Goal: Task Accomplishment & Management: Manage account settings

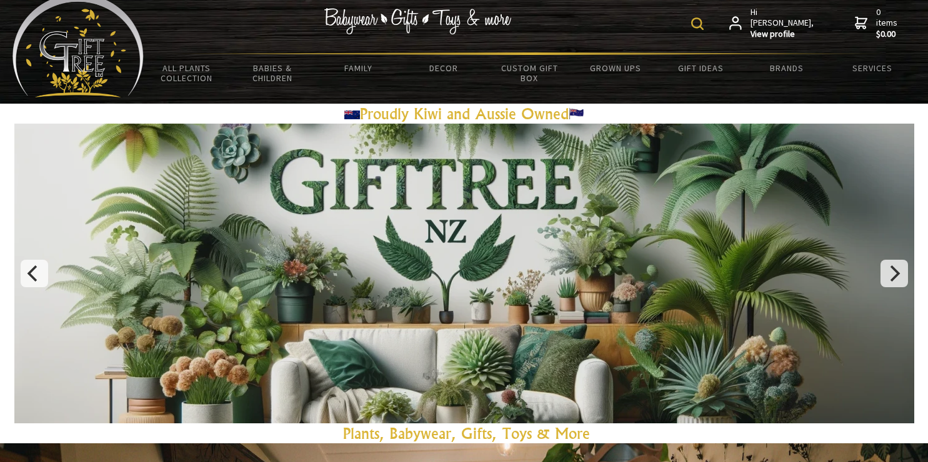
scroll to position [16, 0]
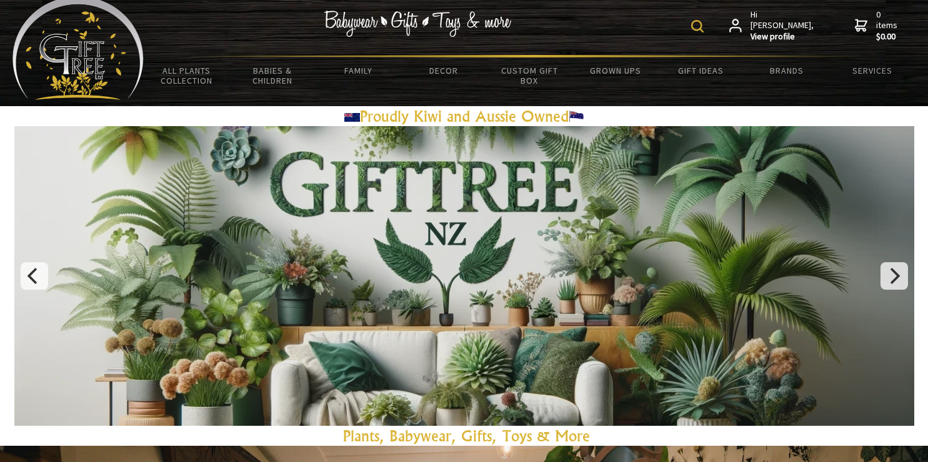
click at [774, 31] on strong "View profile" at bounding box center [783, 36] width 64 height 11
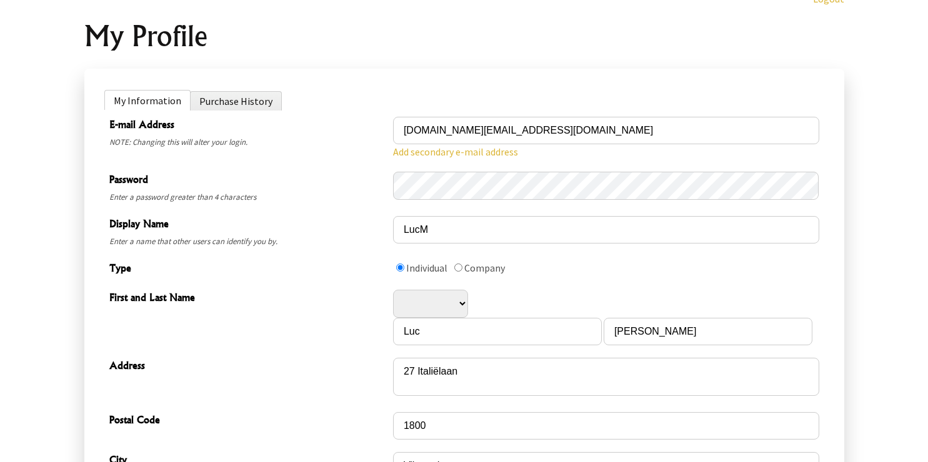
scroll to position [177, 0]
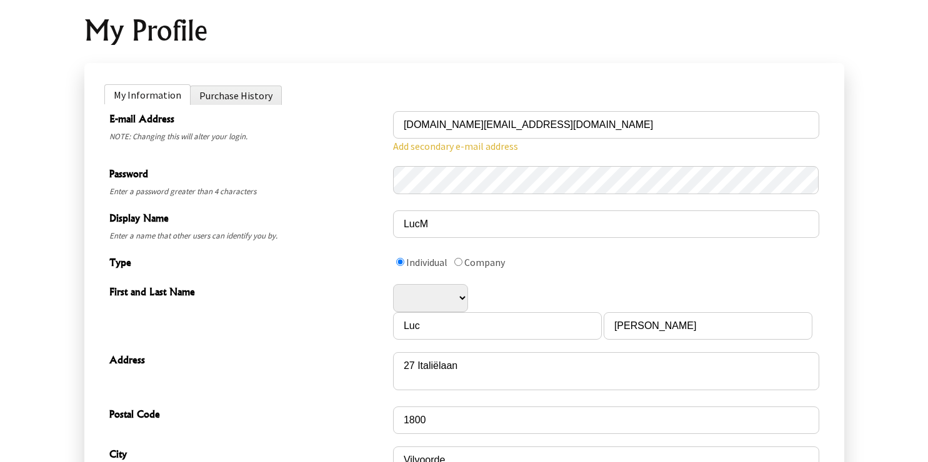
click at [251, 91] on li "Purchase History" at bounding box center [236, 95] width 92 height 19
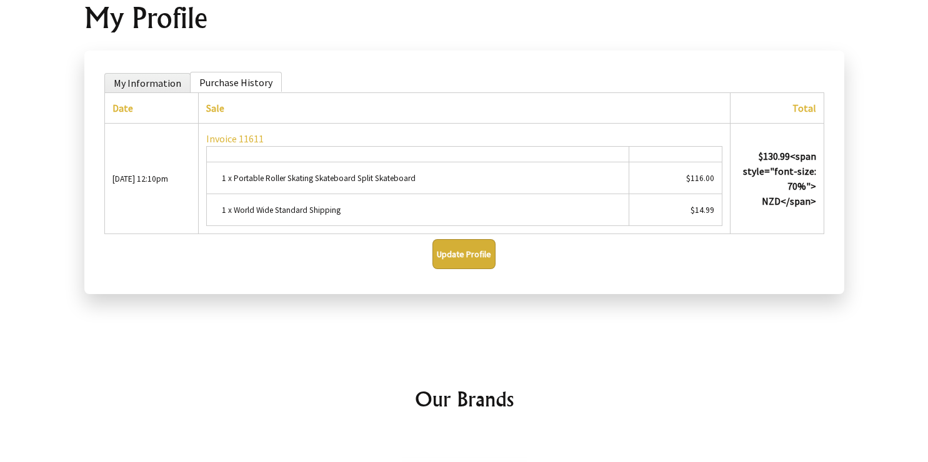
scroll to position [163, 0]
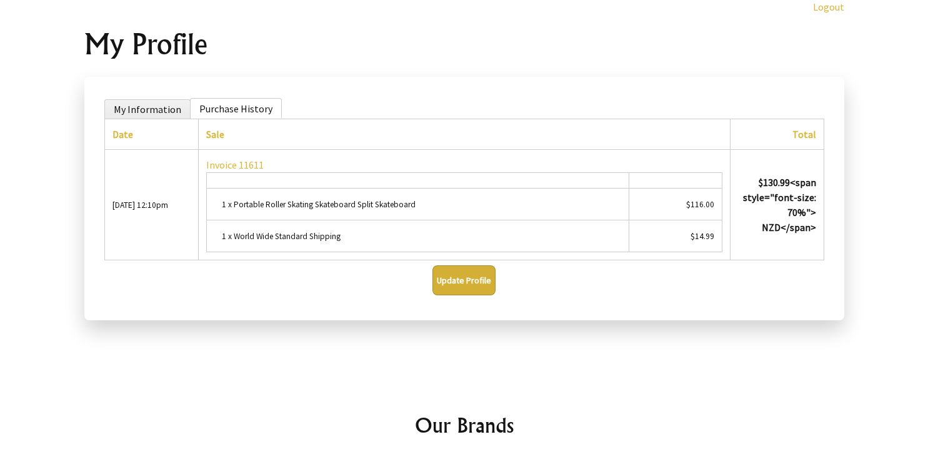
click at [129, 106] on li "My Information" at bounding box center [147, 108] width 86 height 19
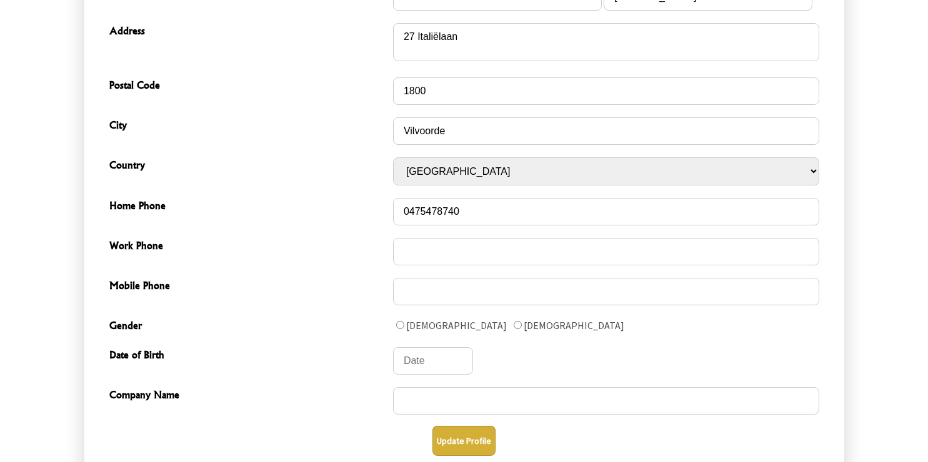
scroll to position [519, 0]
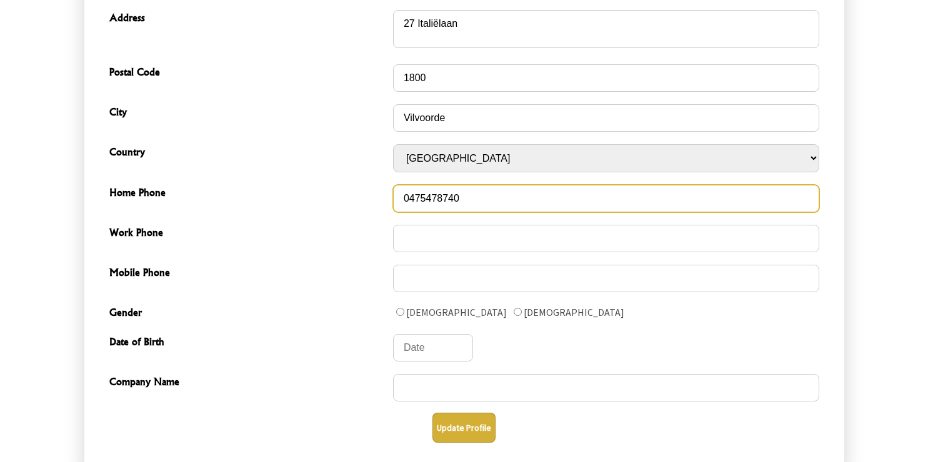
click at [408, 199] on input "0475478740" at bounding box center [606, 198] width 426 height 27
type input "0032475478740"
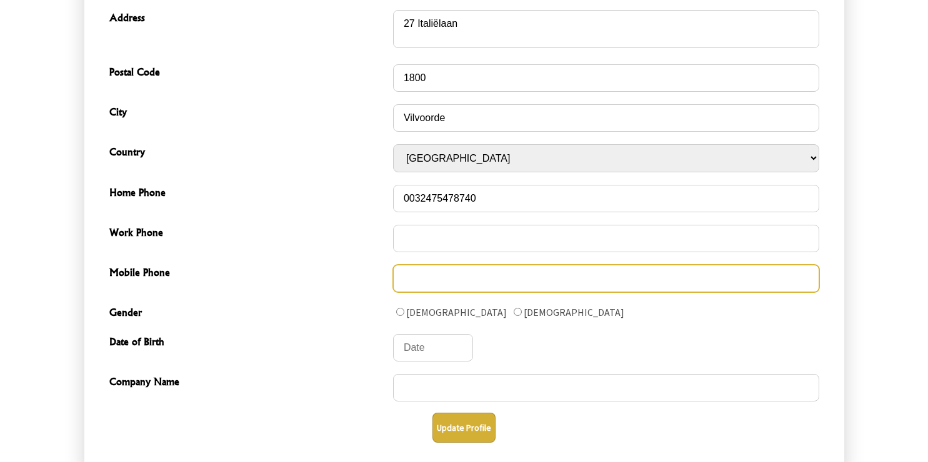
click at [456, 279] on input "Mobile Phone" at bounding box center [606, 278] width 426 height 27
paste input "0032475478740"
type input "0032475478740"
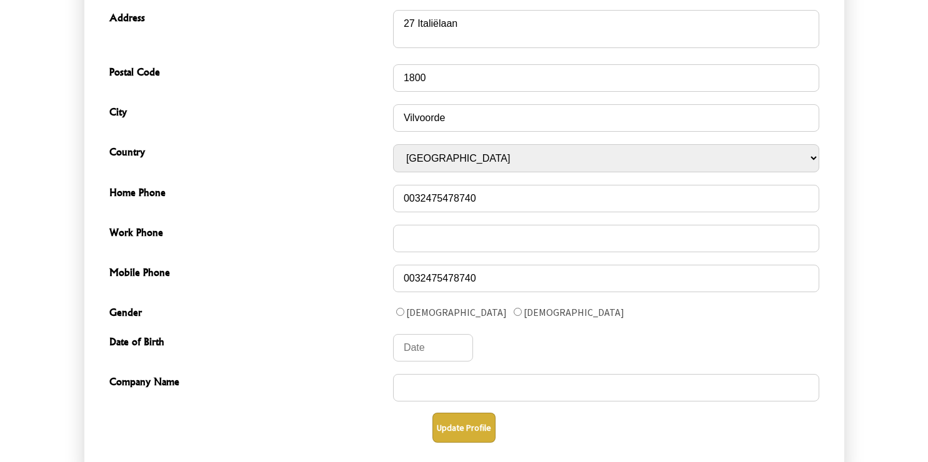
click at [405, 316] on label at bounding box center [399, 312] width 13 height 12
click at [404, 316] on input "Gender" at bounding box center [400, 312] width 8 height 8
radio input "true"
click at [425, 343] on input "Date of Birth" at bounding box center [433, 347] width 80 height 27
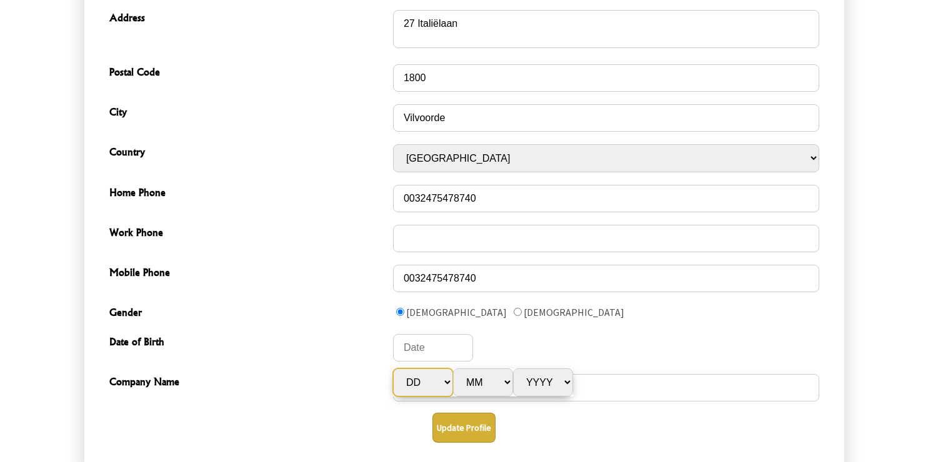
click at [418, 384] on select "DD 1 2 3 4 5 6 7 8 9 10 11 12 13 14 15 16 17 18 19 20 21 22 23 24 25 26 27 28 2…" at bounding box center [423, 383] width 60 height 28
select select "19"
click at [480, 390] on select "MM Jan Feb Mar Apr May Jun Jul Aug Sep Oct Nov Dec" at bounding box center [483, 383] width 60 height 28
select select "5"
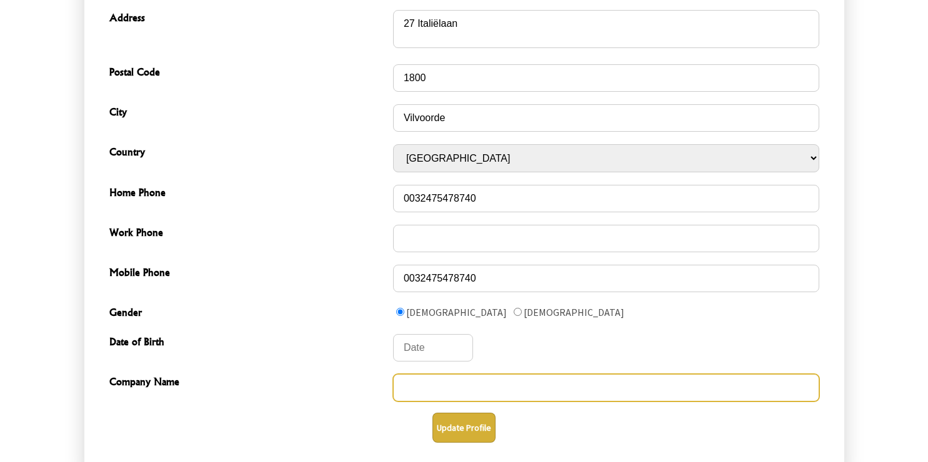
click at [551, 402] on input "Company Name" at bounding box center [606, 387] width 426 height 27
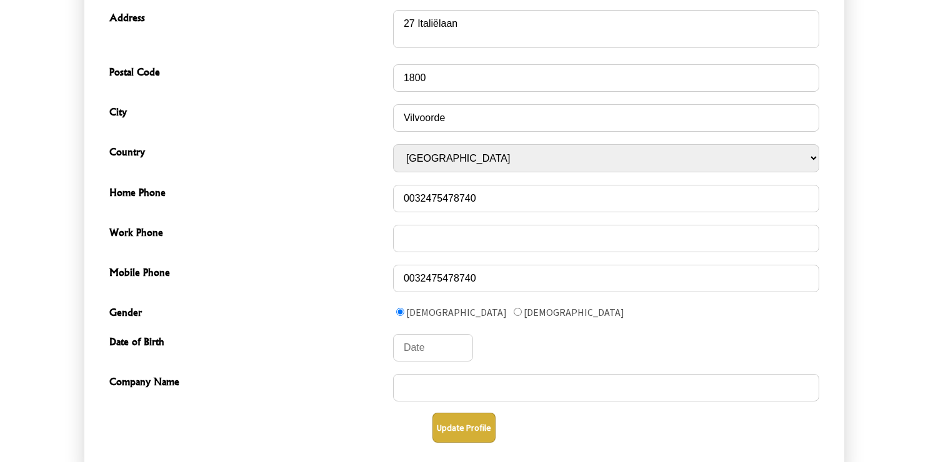
click at [683, 346] on div "DD 1 2 3 4 5 6 7 8 9 10 11 12 13 14 15 16 17 18 19 20 21 22 23 24 25 26 27 28 2…" at bounding box center [606, 348] width 426 height 30
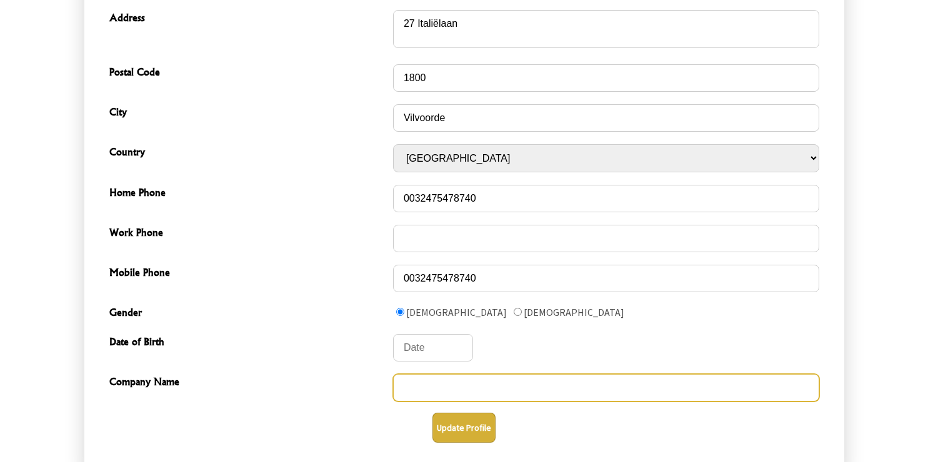
click at [433, 381] on input "Company Name" at bounding box center [606, 387] width 426 height 27
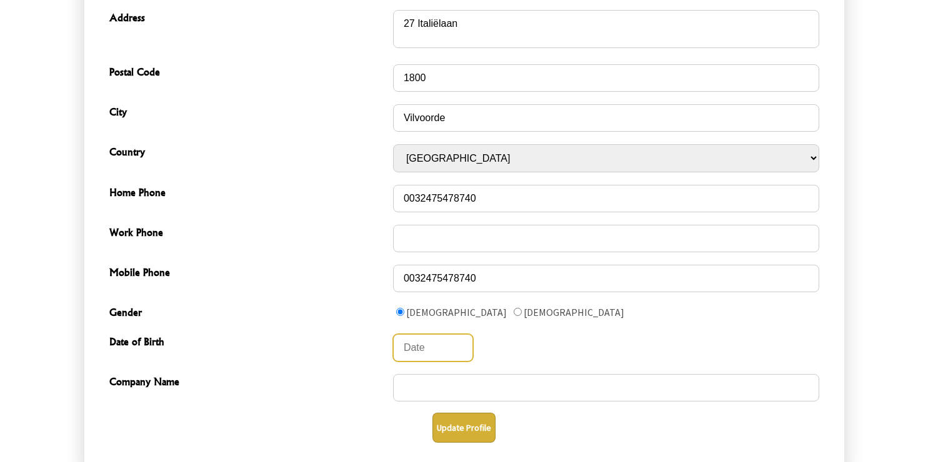
click at [448, 357] on input "Date of Birth" at bounding box center [433, 347] width 80 height 27
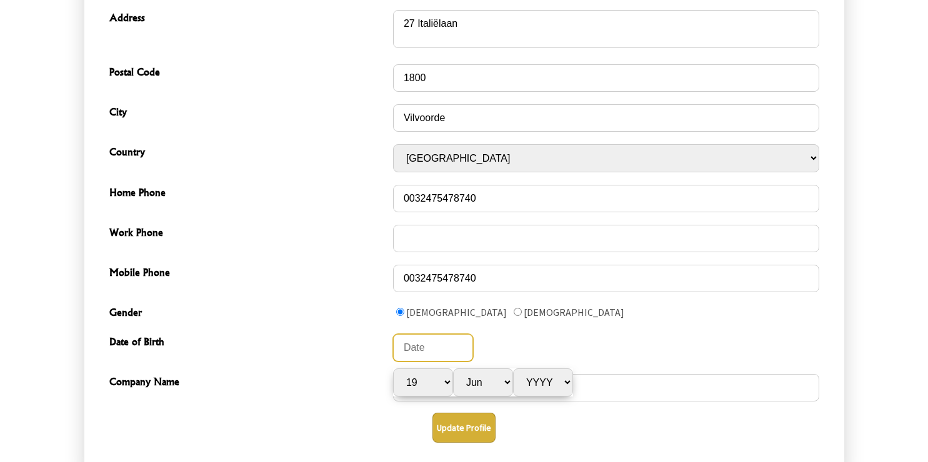
click at [448, 357] on input "Date of Birth" at bounding box center [433, 347] width 80 height 27
click at [536, 369] on select "YYYY 1915 1916 1917 1918 1919 1920 1921 1922 1923 1924 1925 1926 1927 1928 1929…" at bounding box center [543, 383] width 60 height 28
select select "1970"
type input "[DATE]"
click at [524, 355] on div "19 Jun 1970 DD 1 2 3 4 5 6 7 8 9 10 11 12 13 14 15 16 17 18 19 20 21 22 23 24 2…" at bounding box center [606, 348] width 426 height 30
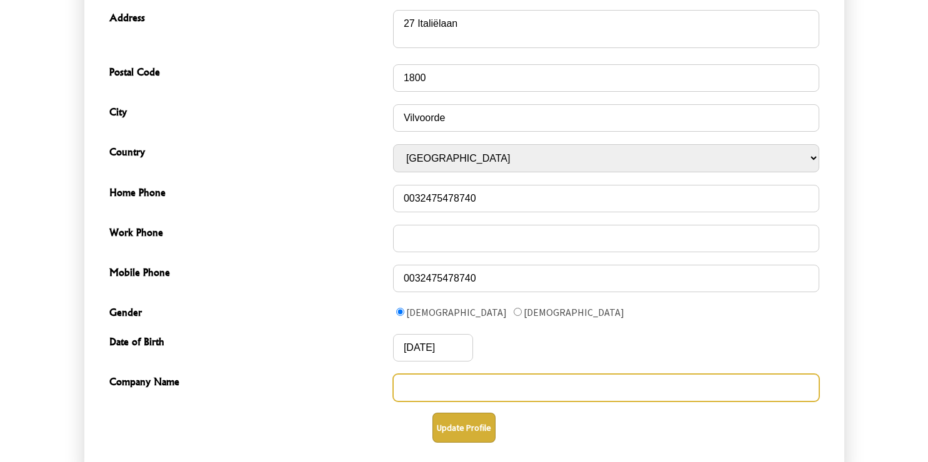
click at [489, 396] on input "Company Name" at bounding box center [606, 387] width 426 height 27
type input "Lucky Productions bvba"
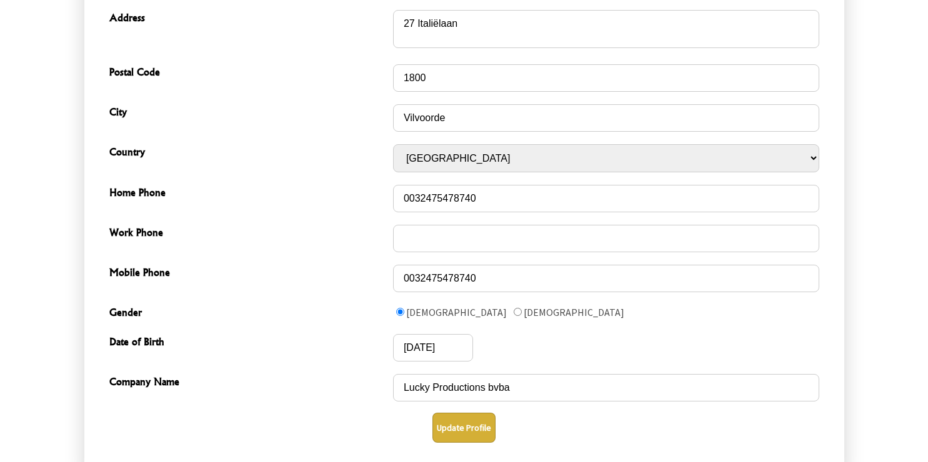
click at [474, 423] on button "Update Profile" at bounding box center [463, 428] width 63 height 30
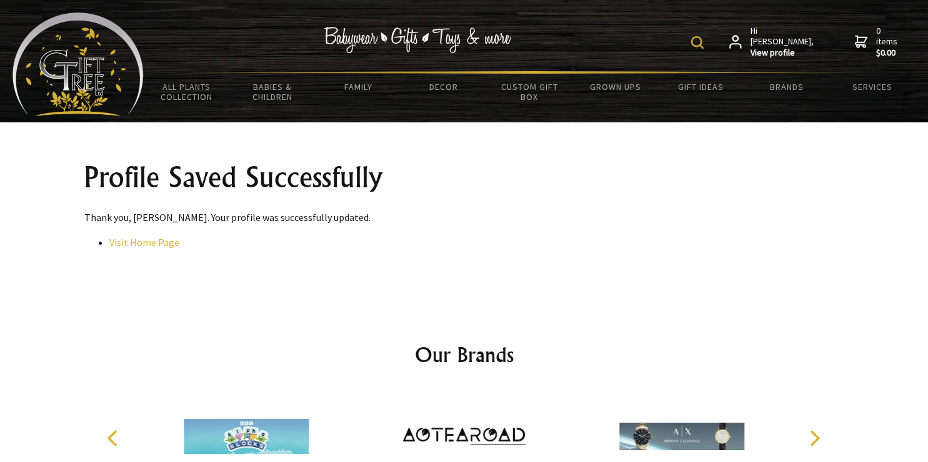
click at [785, 50] on strong "View profile" at bounding box center [783, 52] width 64 height 11
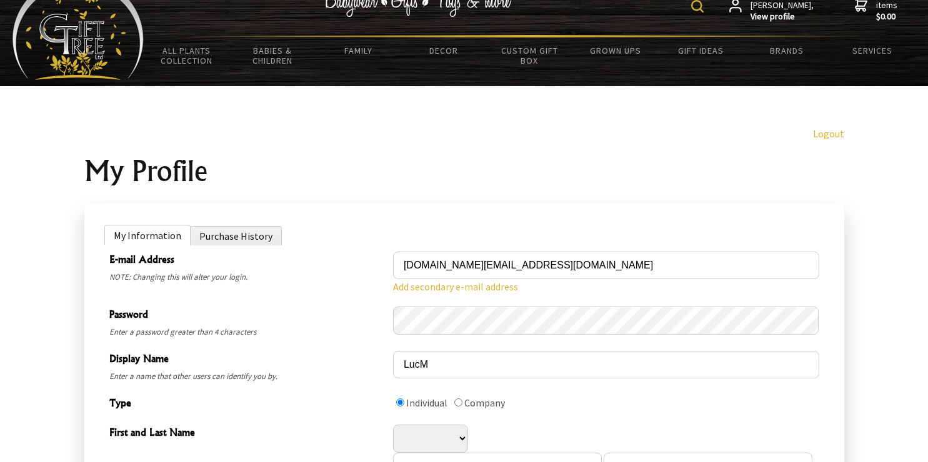
scroll to position [46, 0]
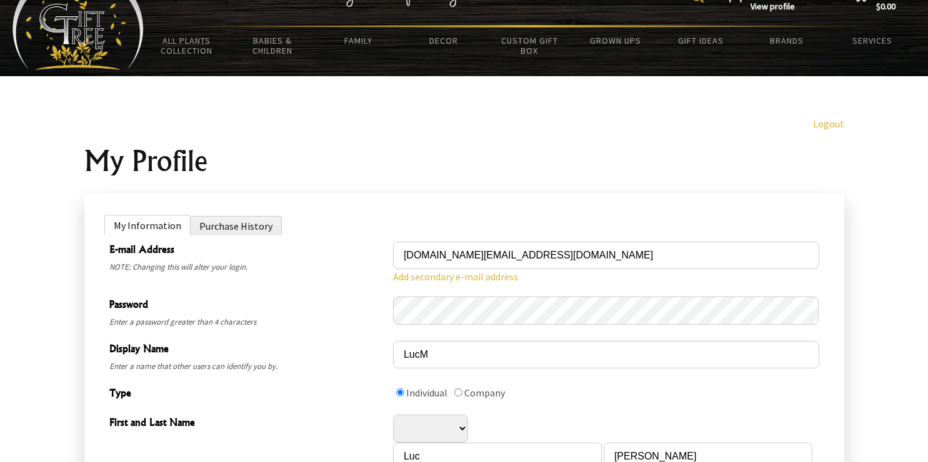
click at [221, 221] on li "Purchase History" at bounding box center [236, 225] width 92 height 19
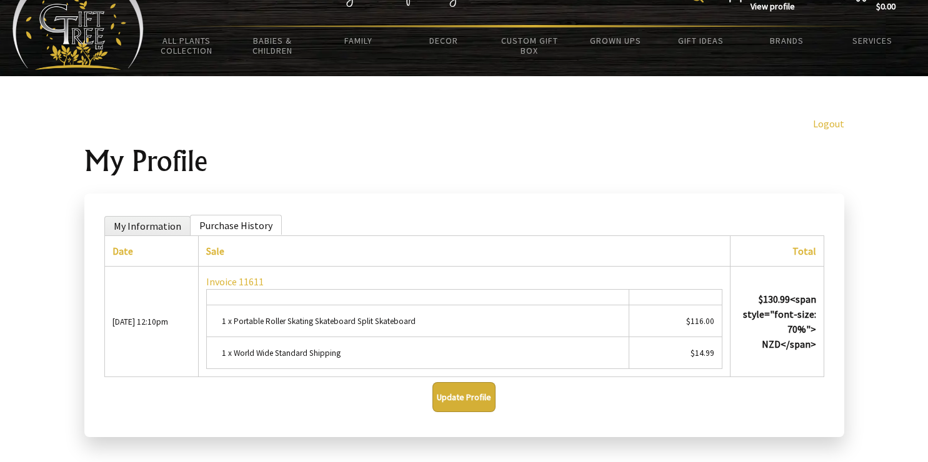
click at [134, 230] on li "My Information" at bounding box center [147, 225] width 86 height 19
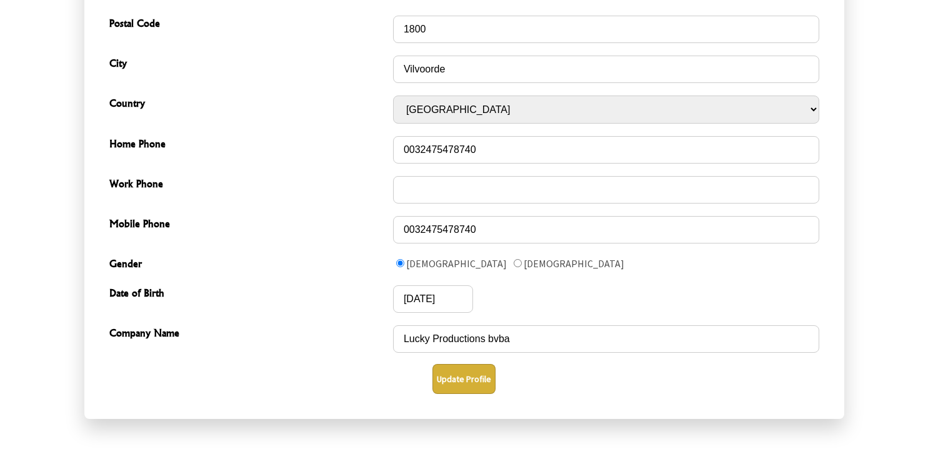
scroll to position [572, 0]
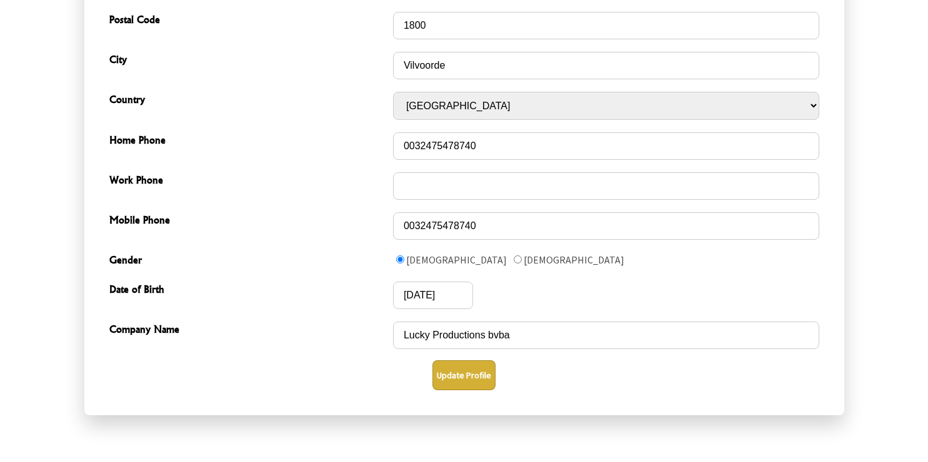
click at [474, 379] on button "Update Profile" at bounding box center [463, 376] width 63 height 30
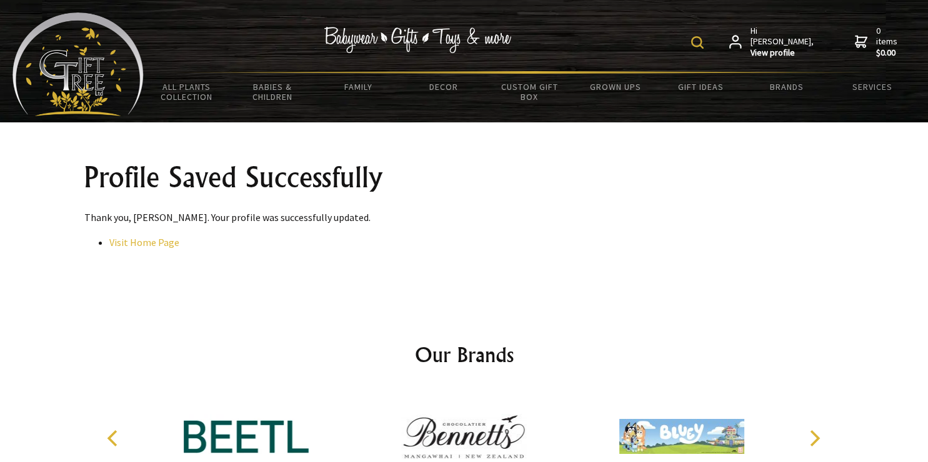
click at [776, 48] on strong "View profile" at bounding box center [783, 52] width 64 height 11
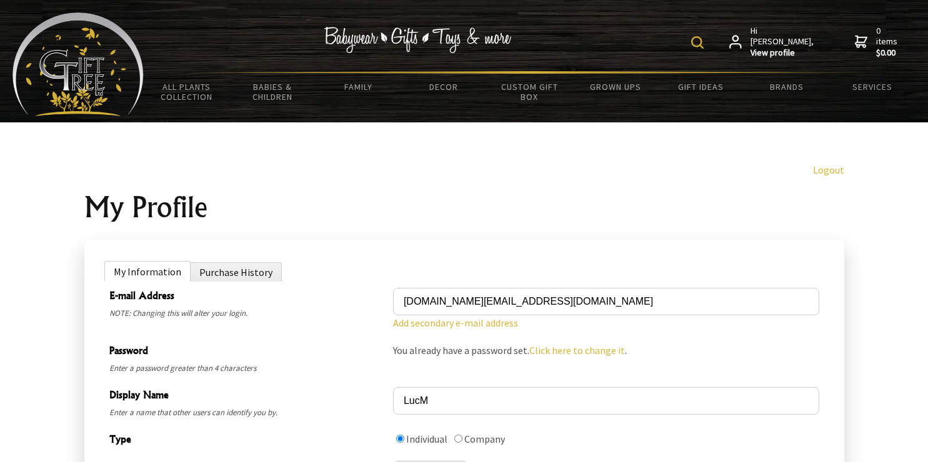
click at [262, 268] on li "Purchase History" at bounding box center [236, 271] width 92 height 19
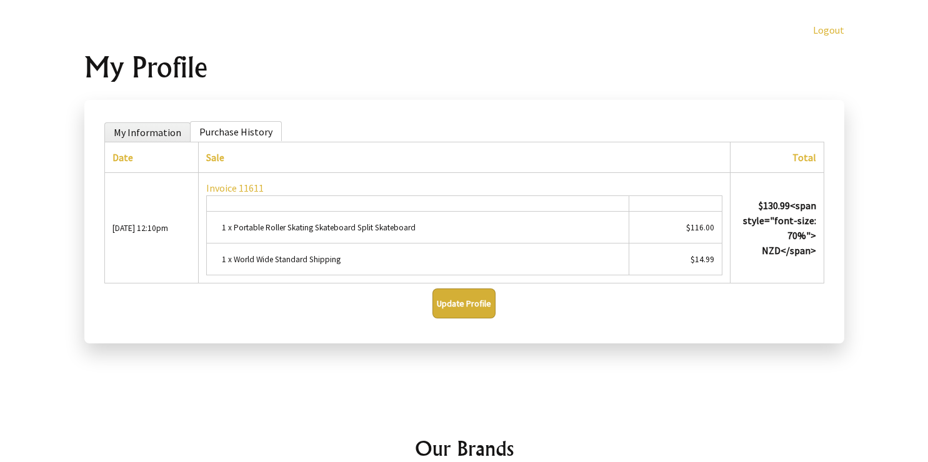
scroll to position [141, 0]
click at [238, 189] on link "Invoice 11611" at bounding box center [234, 187] width 57 height 12
